Goal: Information Seeking & Learning: Find specific fact

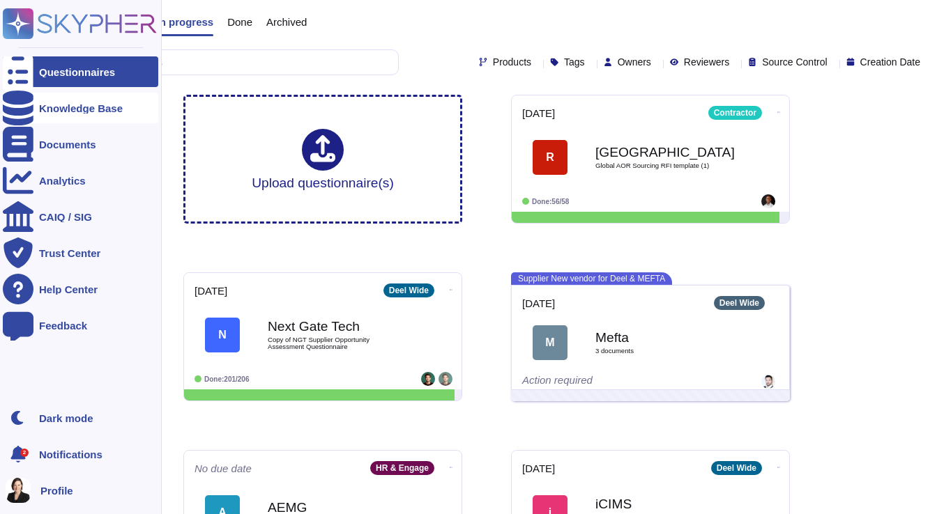
click at [62, 101] on div "Knowledge Base" at bounding box center [80, 108] width 155 height 31
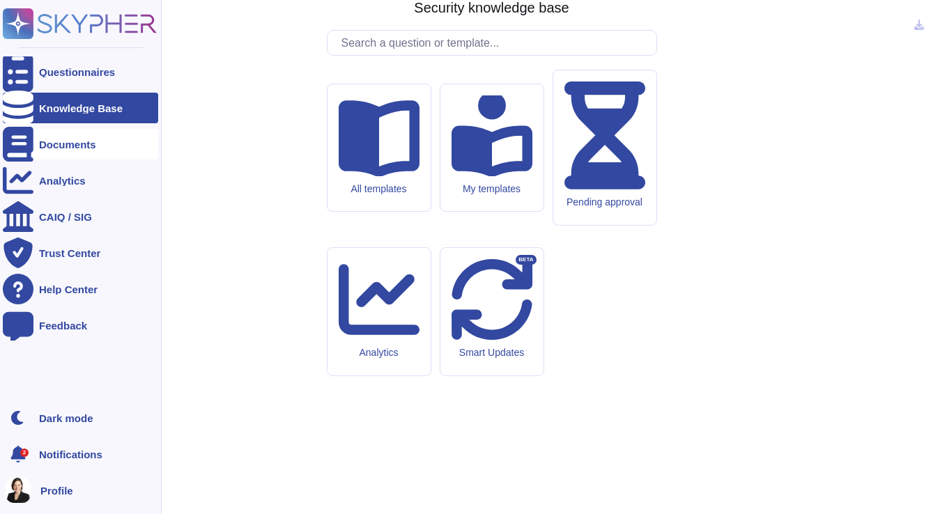
click at [59, 142] on div "Documents" at bounding box center [67, 144] width 57 height 10
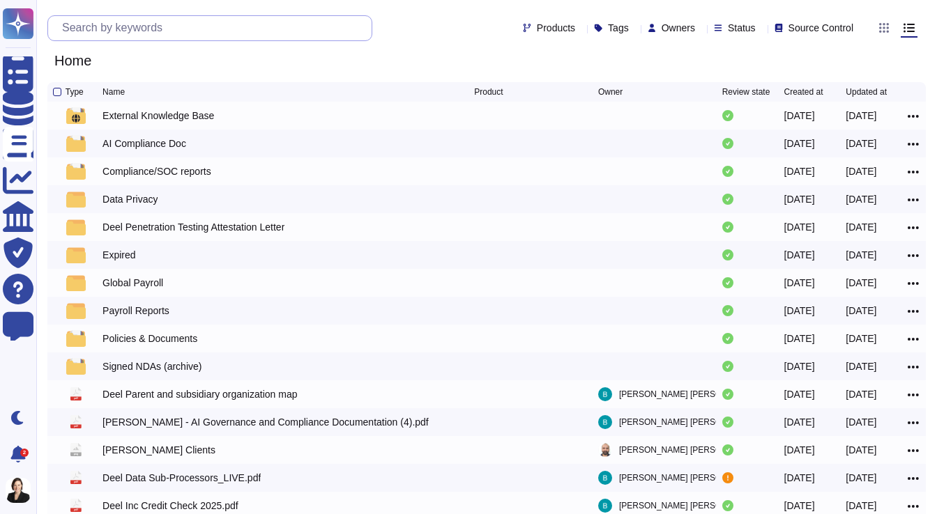
click at [249, 29] on input "text" at bounding box center [213, 28] width 317 height 24
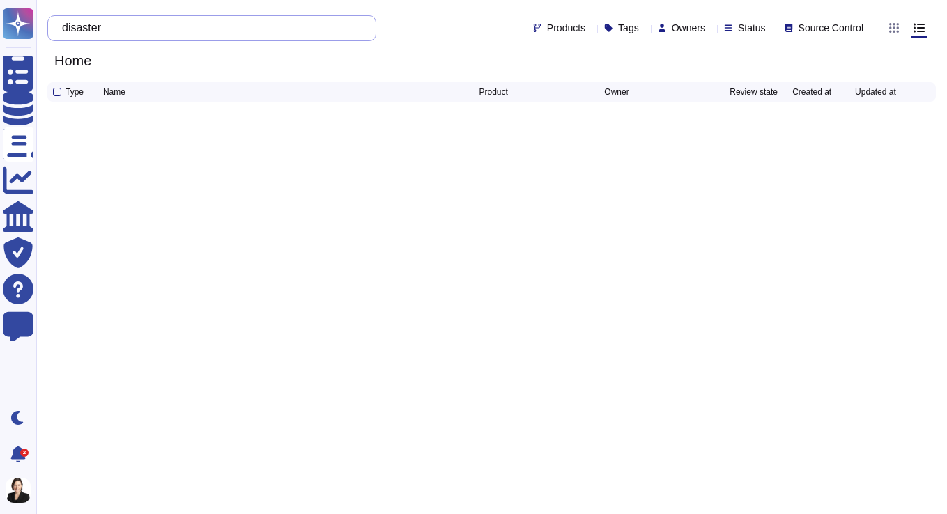
type input "disaster"
click at [269, 29] on input "disaster" at bounding box center [208, 28] width 307 height 24
